Goal: Book appointment/travel/reservation

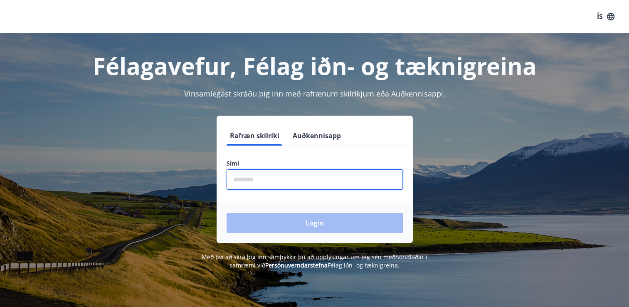
click at [245, 180] on input "phone" at bounding box center [315, 179] width 176 height 20
type input "********"
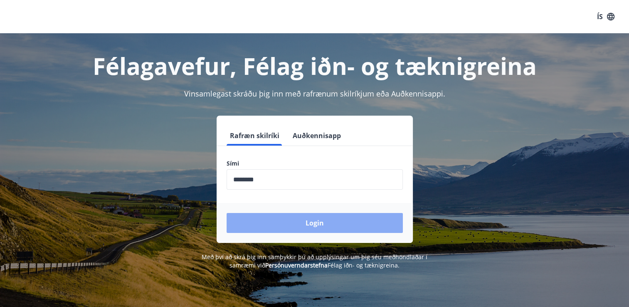
click at [276, 222] on button "Login" at bounding box center [315, 223] width 176 height 20
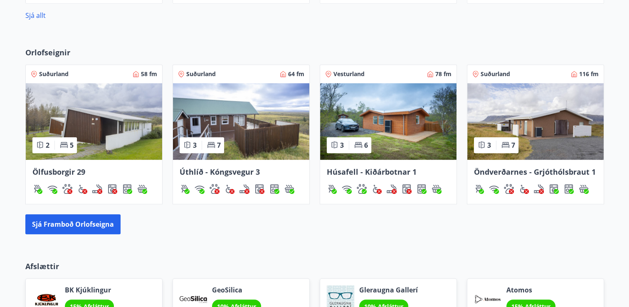
scroll to position [482, 0]
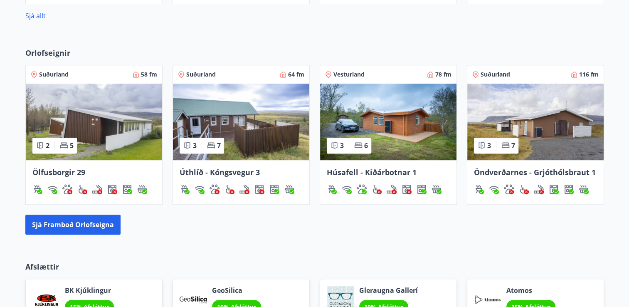
click at [353, 168] on span "Húsafell - Kiðárbotnar 1" at bounding box center [372, 172] width 90 height 10
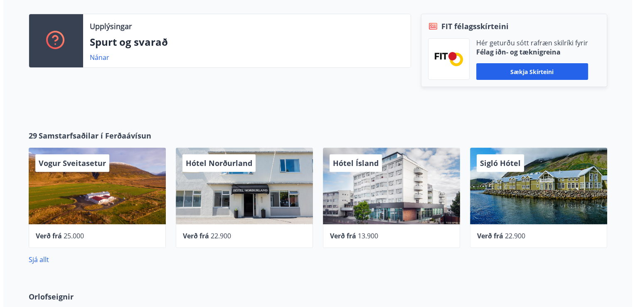
scroll to position [249, 0]
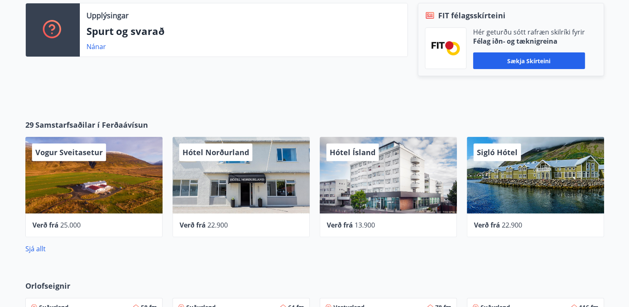
click at [200, 225] on span "Verð frá" at bounding box center [193, 224] width 26 height 9
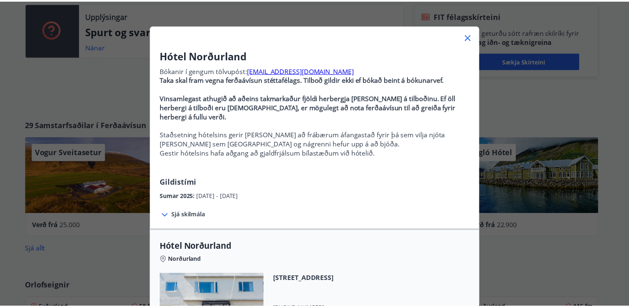
scroll to position [0, 0]
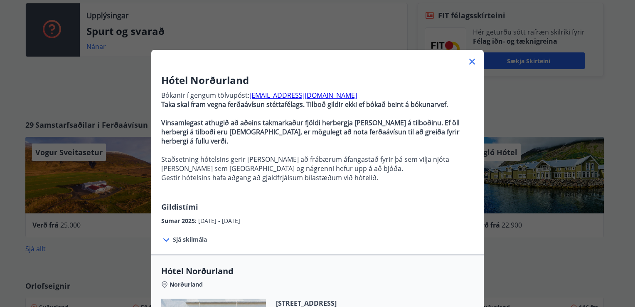
click at [469, 59] on icon at bounding box center [472, 62] width 6 height 6
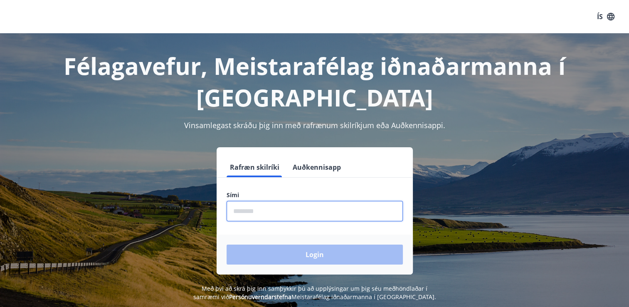
click at [236, 212] on input "phone" at bounding box center [315, 211] width 176 height 20
type input "********"
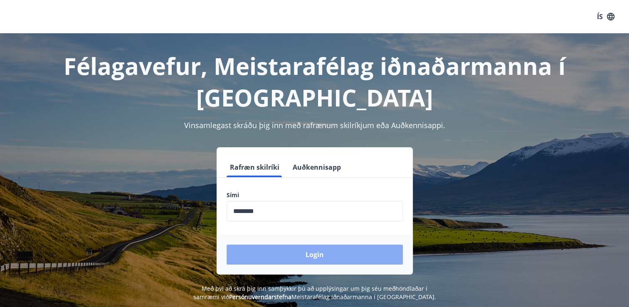
click at [271, 260] on button "Login" at bounding box center [315, 254] width 176 height 20
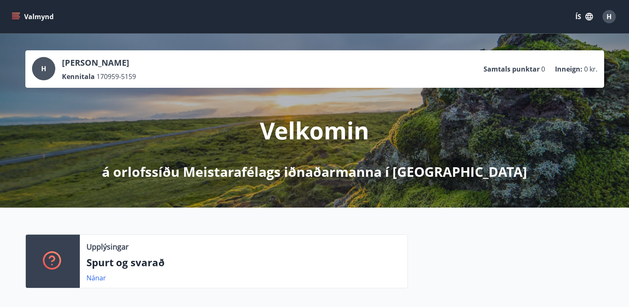
click at [16, 17] on icon "menu" at bounding box center [16, 16] width 8 height 8
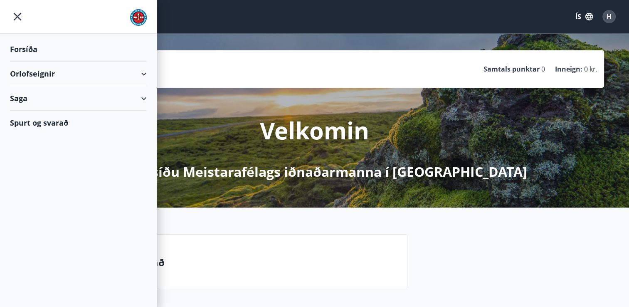
click at [35, 74] on div "Orlofseignir" at bounding box center [78, 74] width 137 height 25
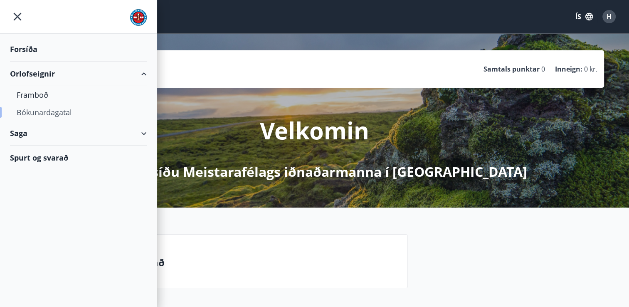
click at [42, 113] on div "Bókunardagatal" at bounding box center [78, 112] width 123 height 17
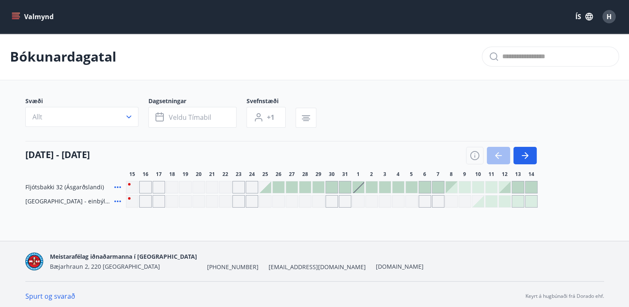
click at [588, 135] on div "Svæði Allt Dagsetningar Veldu tímabil Svefnstæði +1 [DATE] - [DATE] 16 17 18 19…" at bounding box center [314, 152] width 579 height 111
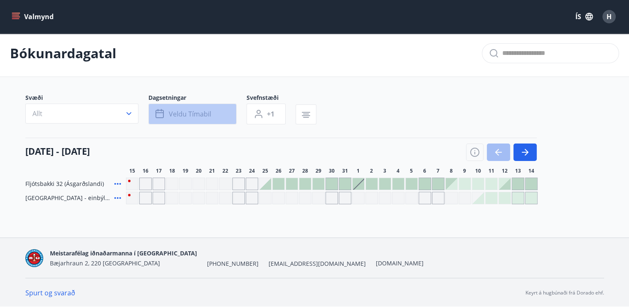
click at [186, 113] on span "Veldu tímabil" at bounding box center [190, 113] width 42 height 9
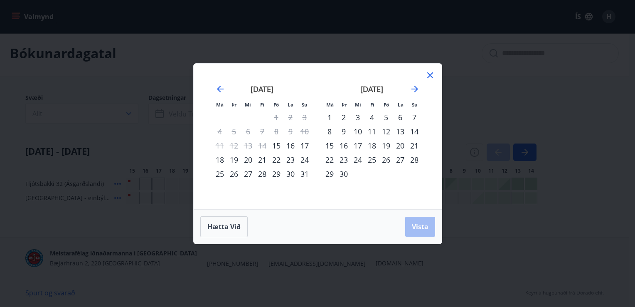
click at [414, 133] on div "14" at bounding box center [414, 131] width 14 height 14
click at [401, 131] on div "13" at bounding box center [400, 131] width 14 height 14
click at [386, 133] on div "12" at bounding box center [386, 131] width 14 height 14
click at [427, 221] on button "Vista" at bounding box center [420, 227] width 30 height 20
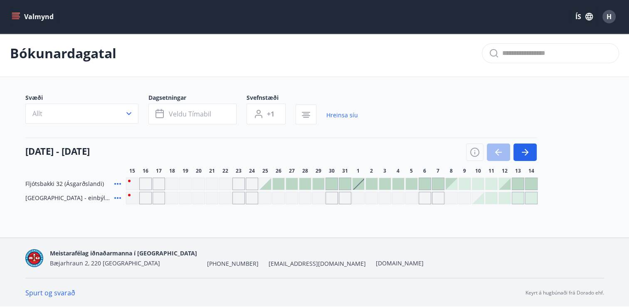
click at [503, 155] on div at bounding box center [501, 151] width 71 height 17
click at [340, 116] on link "Hreinsa síu" at bounding box center [342, 115] width 32 height 18
click at [340, 116] on div "Svæði Allt Dagsetningar Veldu tímabil Svefnstæði +1 Hreinsa síu" at bounding box center [314, 111] width 579 height 34
click at [340, 116] on div "Svæði Allt Dagsetningar Veldu tímabil Svefnstæði +1" at bounding box center [314, 111] width 579 height 34
click at [526, 180] on div at bounding box center [532, 184] width 12 height 12
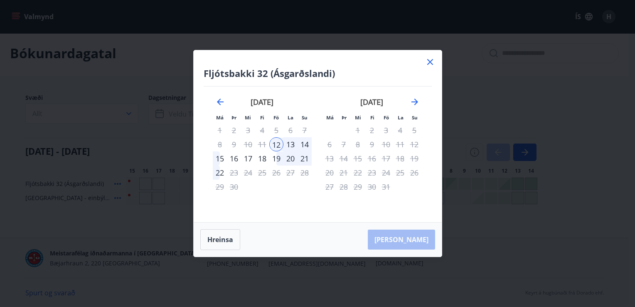
click at [278, 143] on div "12" at bounding box center [276, 144] width 14 height 14
click at [430, 60] on icon at bounding box center [430, 62] width 10 height 10
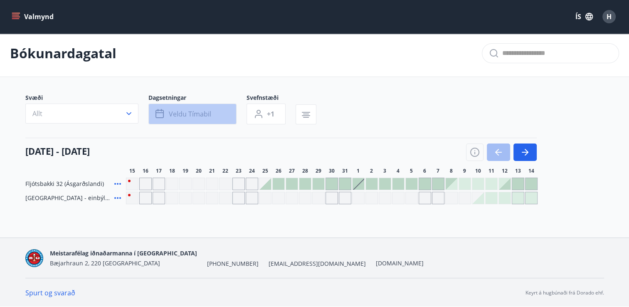
click at [180, 110] on span "Veldu tímabil" at bounding box center [190, 113] width 42 height 9
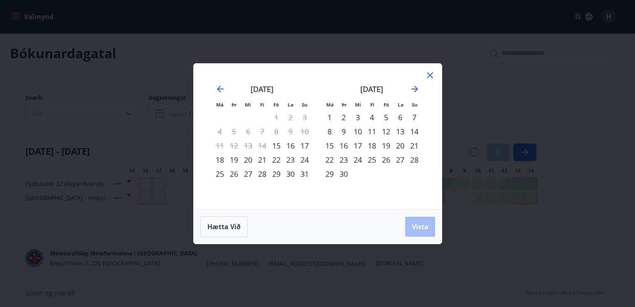
click at [384, 132] on div "12" at bounding box center [386, 131] width 14 height 14
click at [220, 226] on span "Hætta við" at bounding box center [223, 226] width 33 height 9
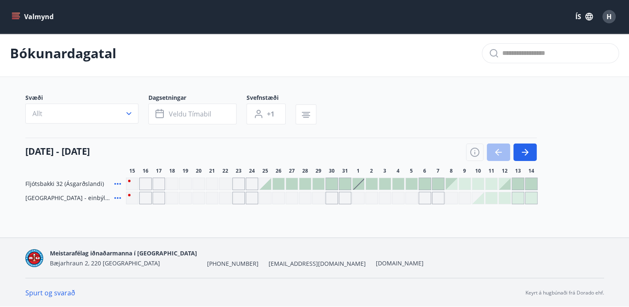
click at [507, 183] on div at bounding box center [505, 184] width 12 height 12
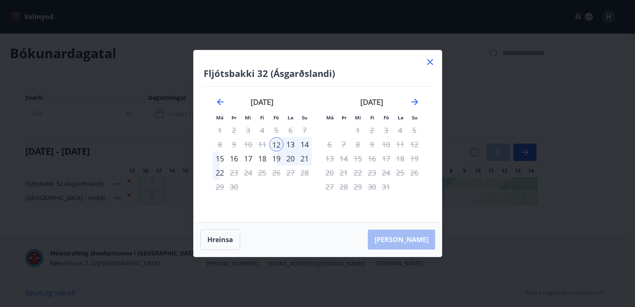
click at [429, 59] on icon at bounding box center [430, 62] width 10 height 10
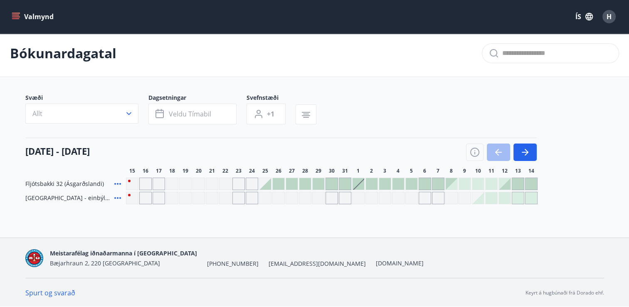
click at [429, 59] on div "Bókunardagatal" at bounding box center [314, 53] width 629 height 47
click at [180, 111] on span "Veldu tímabil" at bounding box center [190, 113] width 42 height 9
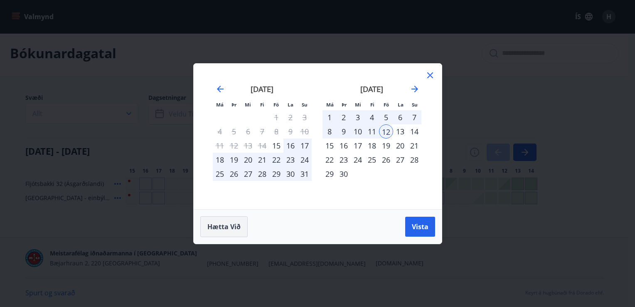
click at [229, 227] on span "Hætta við" at bounding box center [223, 226] width 33 height 9
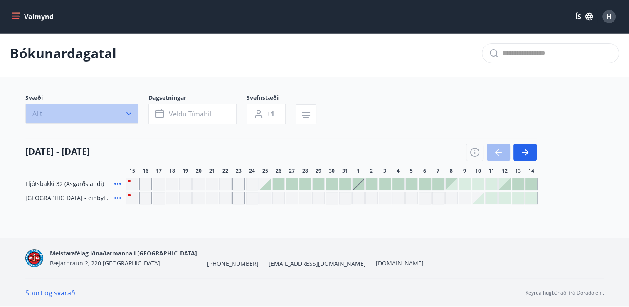
click at [129, 112] on icon "button" at bounding box center [129, 113] width 8 height 8
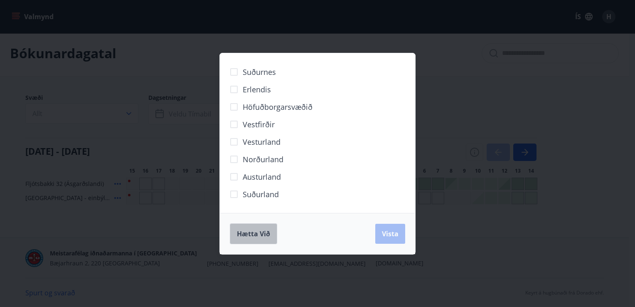
click at [258, 233] on span "Hætta við" at bounding box center [253, 233] width 33 height 9
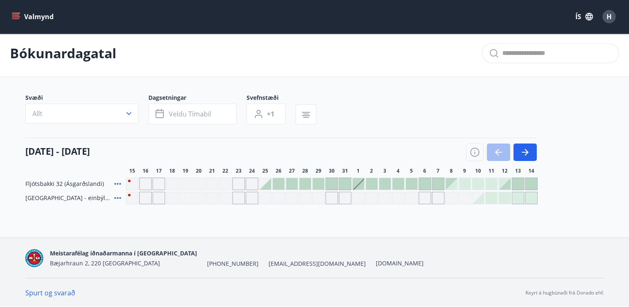
click at [20, 15] on icon "menu" at bounding box center [16, 16] width 8 height 8
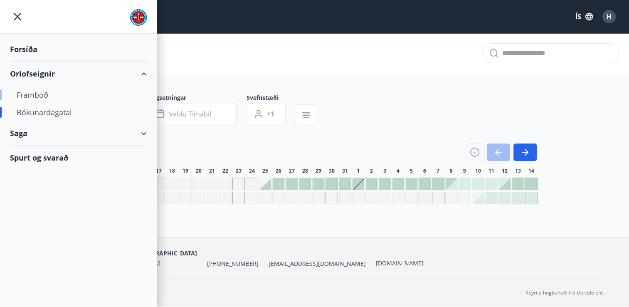
click at [32, 93] on div "Framboð" at bounding box center [78, 94] width 123 height 17
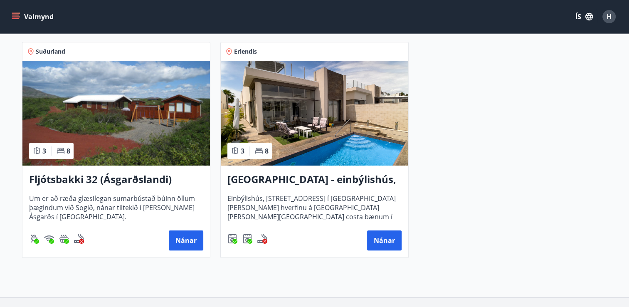
scroll to position [150, 0]
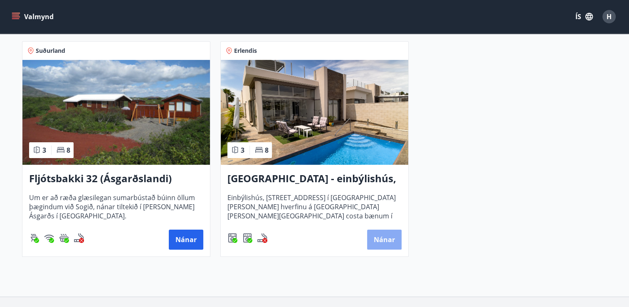
click at [381, 234] on button "Nánar" at bounding box center [384, 239] width 35 height 20
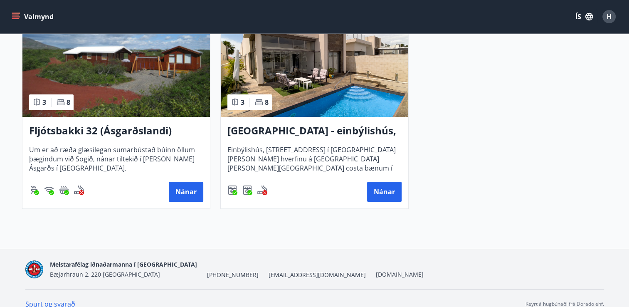
scroll to position [200, 0]
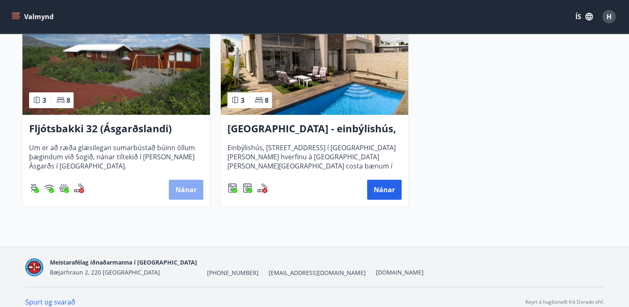
click at [200, 190] on button "Nánar" at bounding box center [186, 190] width 35 height 20
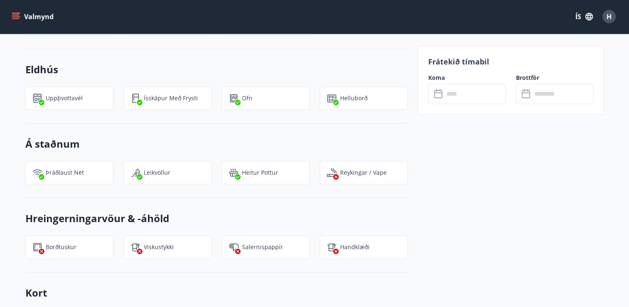
scroll to position [732, 0]
click at [439, 94] on icon at bounding box center [439, 94] width 10 height 10
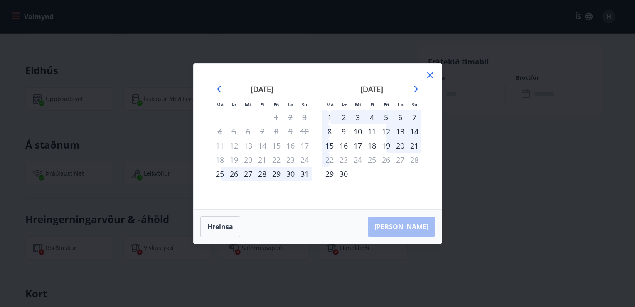
click at [412, 146] on div "21" at bounding box center [414, 145] width 14 height 14
click at [430, 74] on icon at bounding box center [430, 75] width 10 height 10
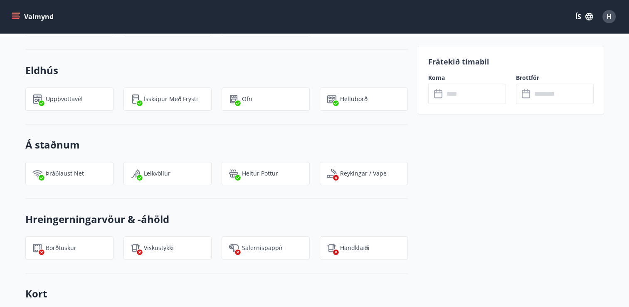
click at [430, 74] on label "Koma" at bounding box center [467, 78] width 78 height 8
click at [448, 211] on div "Frátekið tímabil Koma ​ ​ Brottför ​ ​" at bounding box center [511, 70] width 186 height 1053
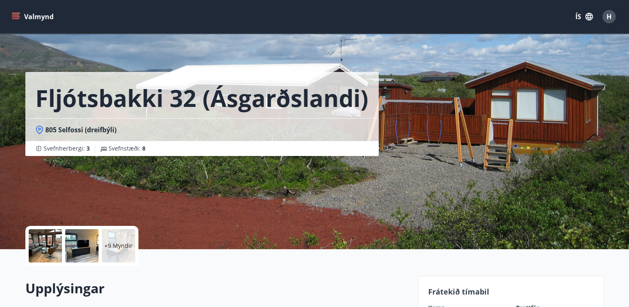
scroll to position [0, 0]
click at [116, 252] on div "+9 Myndir" at bounding box center [118, 245] width 33 height 33
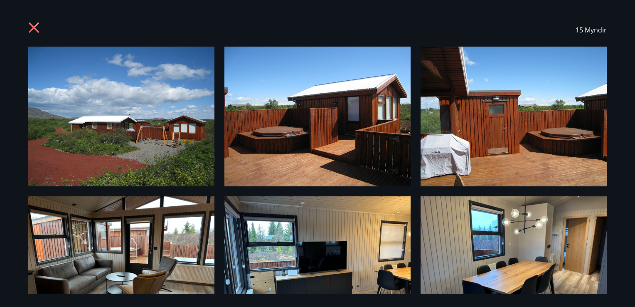
click at [622, 163] on div "15 Myndir" at bounding box center [317, 153] width 635 height 307
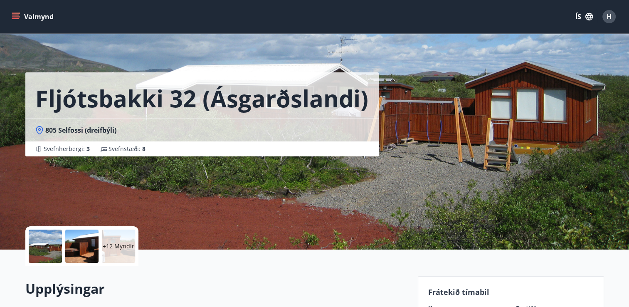
click at [118, 236] on div "+12 Myndir" at bounding box center [118, 245] width 33 height 33
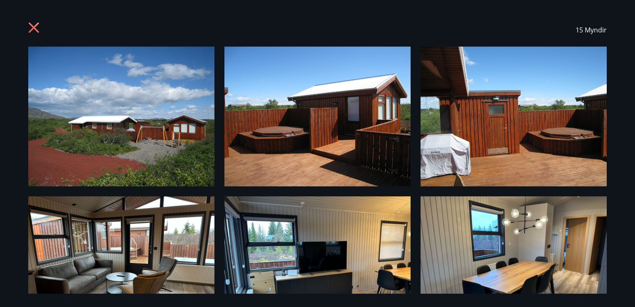
drag, startPoint x: 624, startPoint y: 60, endPoint x: 624, endPoint y: 139, distance: 79.0
click at [624, 139] on div "15 Myndir" at bounding box center [317, 153] width 635 height 307
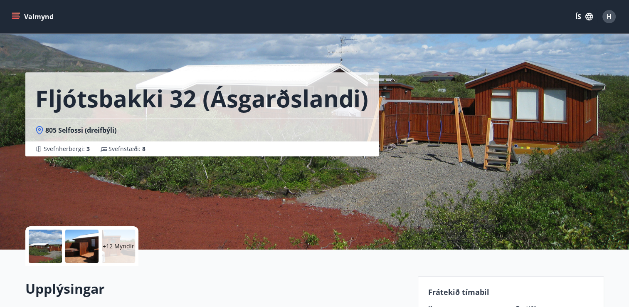
click at [124, 237] on div "+12 Myndir" at bounding box center [118, 245] width 33 height 33
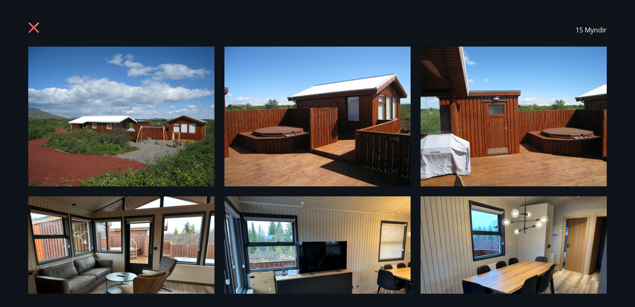
click at [33, 23] on icon at bounding box center [34, 28] width 13 height 13
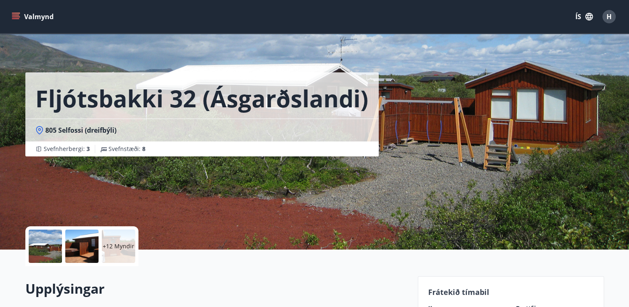
click at [27, 13] on button "Valmynd" at bounding box center [33, 16] width 47 height 15
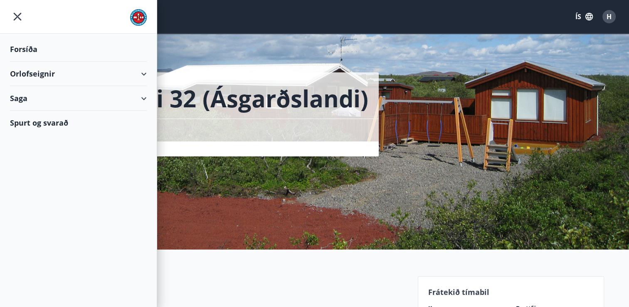
click at [25, 74] on div "Orlofseignir" at bounding box center [78, 74] width 137 height 25
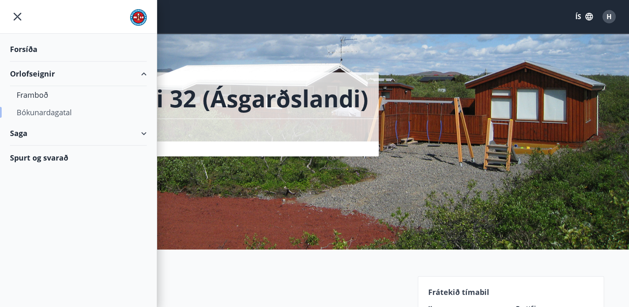
click at [39, 113] on div "Bókunardagatal" at bounding box center [78, 112] width 123 height 17
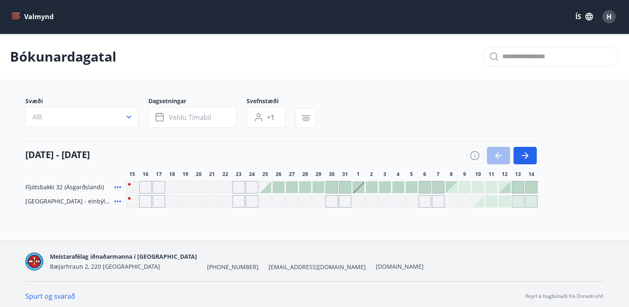
scroll to position [3, 0]
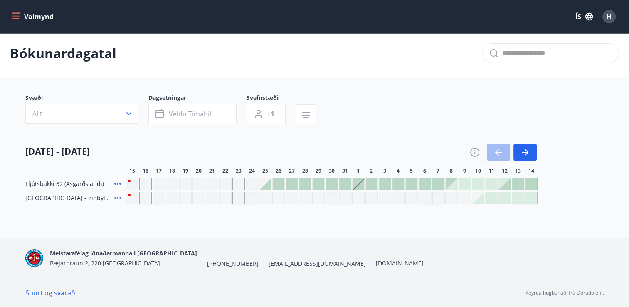
click at [600, 162] on div "[DATE] - [DATE] 16 17 18 19 20 21 22 23 24 25 26 27 28 29 30 31 1 2 3 4 5 6 7 8…" at bounding box center [314, 156] width 579 height 37
click at [599, 162] on div "[DATE] - [DATE] 16 17 18 19 20 21 22 23 24 25 26 27 28 29 30 31 1 2 3 4 5 6 7 8…" at bounding box center [314, 156] width 579 height 37
click at [472, 155] on icon "button" at bounding box center [474, 152] width 9 height 9
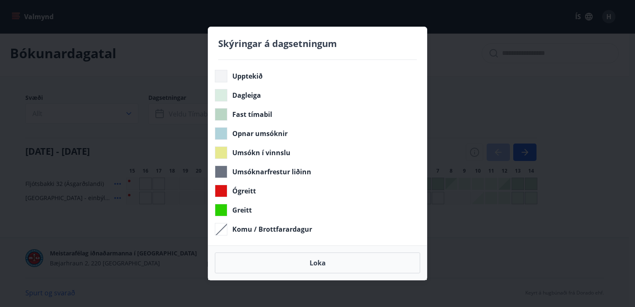
click at [469, 152] on div "Skýringar á dagsetningum Upptekið Dagleiga Fast tímabil Opnar umsóknir Umsókn í…" at bounding box center [317, 153] width 635 height 307
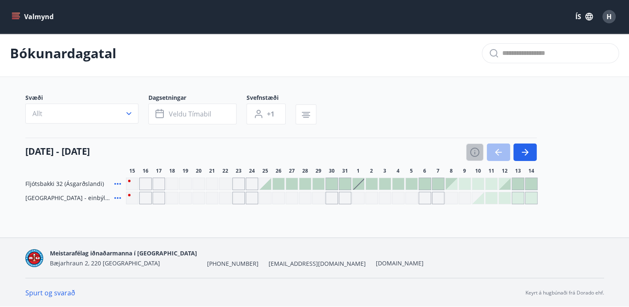
click at [469, 152] on button "button" at bounding box center [474, 151] width 17 height 17
